Goal: Obtain resource: Download file/media

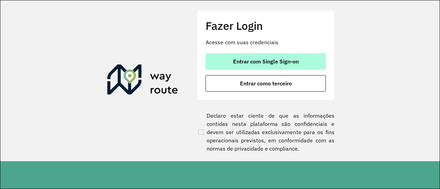
click at [297, 61] on span "Entrar com Single Sign-on" at bounding box center [266, 61] width 66 height 5
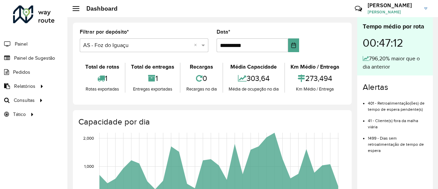
click at [161, 42] on input "text" at bounding box center [137, 46] width 108 height 8
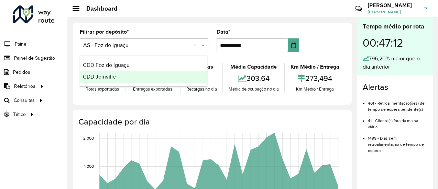
click at [136, 75] on div "CDD Joinville" at bounding box center [143, 77] width 127 height 12
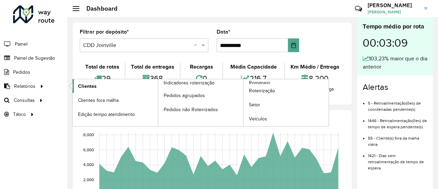
click at [90, 90] on link "Clientes" at bounding box center [115, 86] width 85 height 14
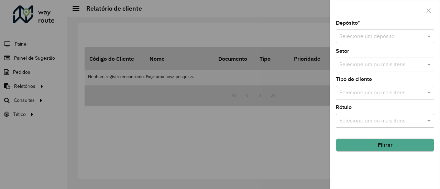
click at [361, 40] on input "text" at bounding box center [378, 37] width 78 height 8
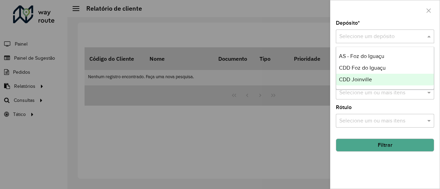
click at [359, 77] on span "CDD Joinville" at bounding box center [355, 80] width 33 height 6
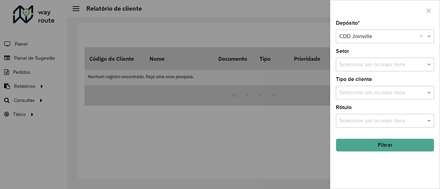
click at [366, 62] on input "text" at bounding box center [382, 65] width 88 height 8
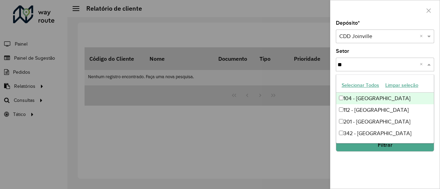
type input "*"
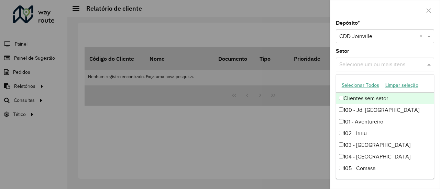
click at [367, 47] on div "Depósito * Selecione um depósito × CDD Joinville × Setor Selecione um ou mais i…" at bounding box center [384, 105] width 109 height 168
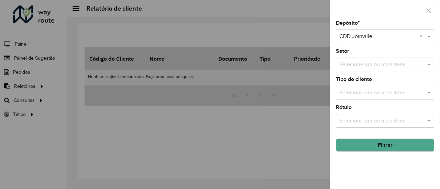
click at [363, 117] on input "text" at bounding box center [382, 121] width 88 height 8
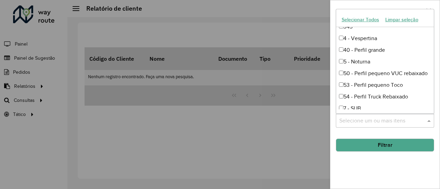
scroll to position [657, 0]
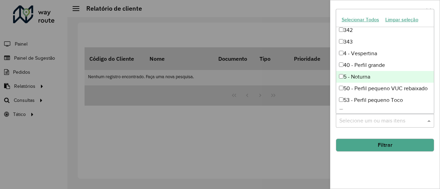
click at [367, 79] on div "5 - Noturna" at bounding box center [385, 77] width 98 height 12
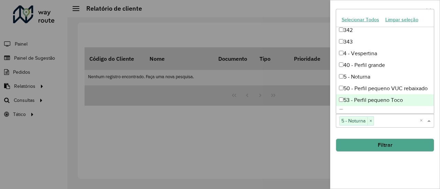
click at [382, 144] on button "Filtrar" at bounding box center [385, 145] width 98 height 13
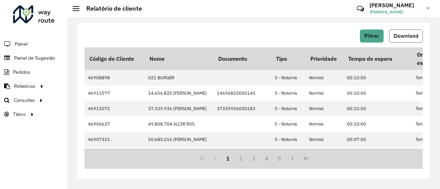
click at [401, 34] on span "Download" at bounding box center [406, 36] width 25 height 6
